Goal: Check status: Check status

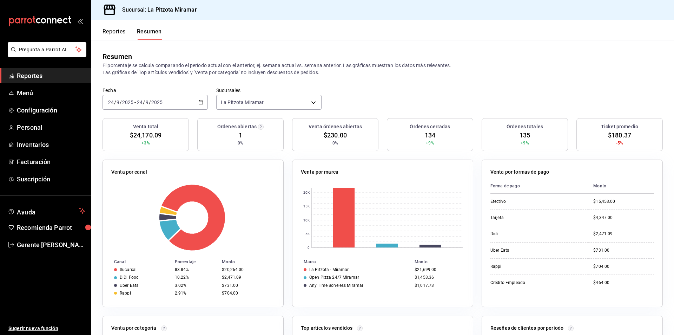
click at [46, 72] on span "Reportes" at bounding box center [51, 75] width 68 height 9
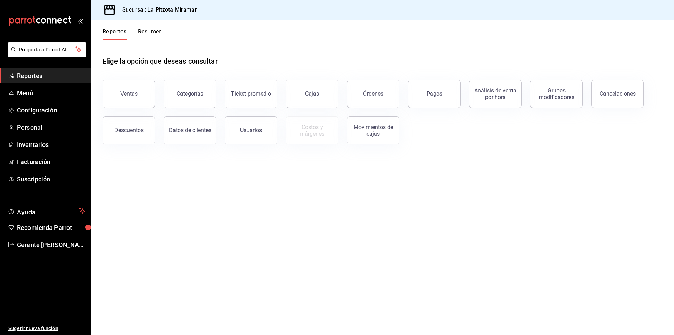
click at [315, 95] on div "Cajas" at bounding box center [312, 94] width 14 height 8
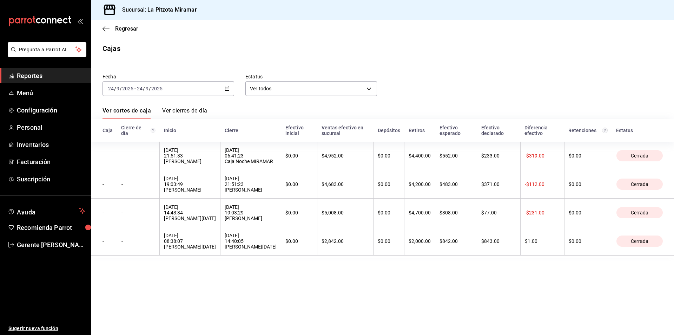
click at [207, 86] on div "[DATE] [DATE] - [DATE] [DATE]" at bounding box center [169, 88] width 132 height 15
click at [109, 111] on span "Hoy" at bounding box center [135, 109] width 54 height 7
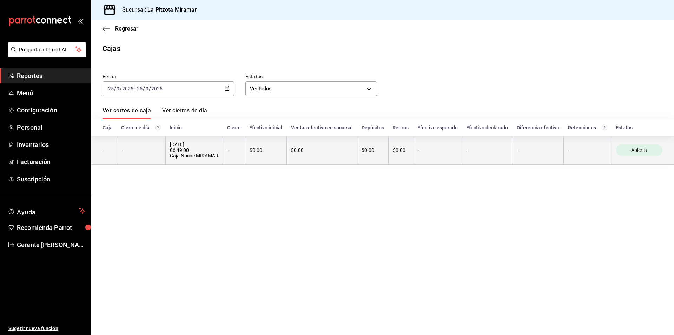
click at [162, 145] on th "-" at bounding box center [141, 150] width 48 height 28
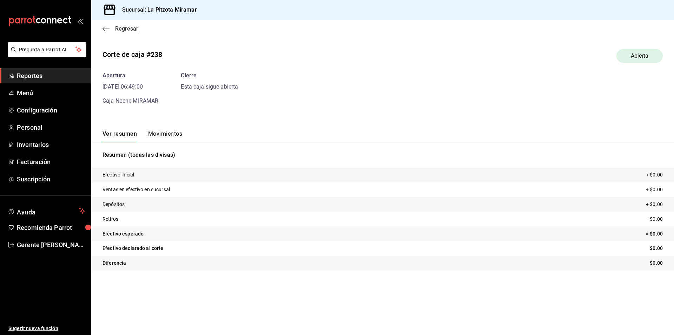
click at [110, 28] on span "Regresar" at bounding box center [121, 28] width 36 height 7
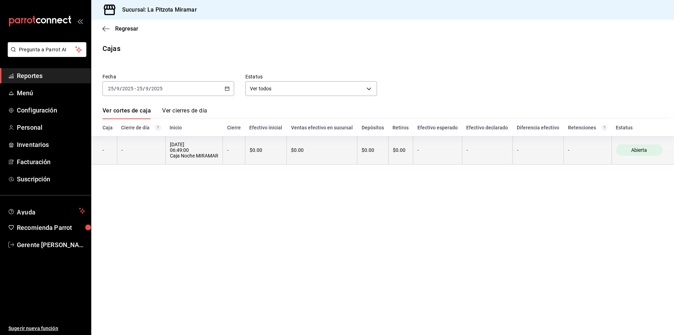
click at [195, 154] on div "[DATE] 06:49:00 Caja Noche MIRAMAR" at bounding box center [194, 149] width 49 height 17
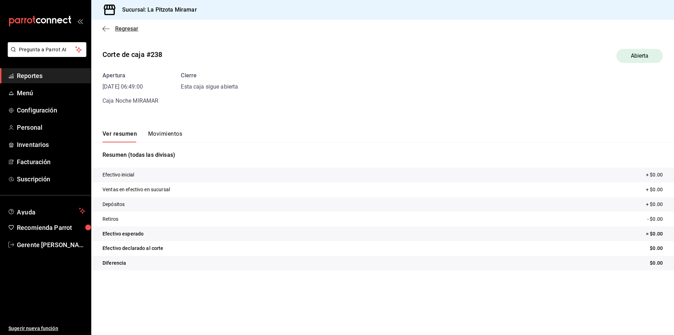
click at [106, 27] on icon "button" at bounding box center [106, 29] width 7 height 6
